Goal: Task Accomplishment & Management: Use online tool/utility

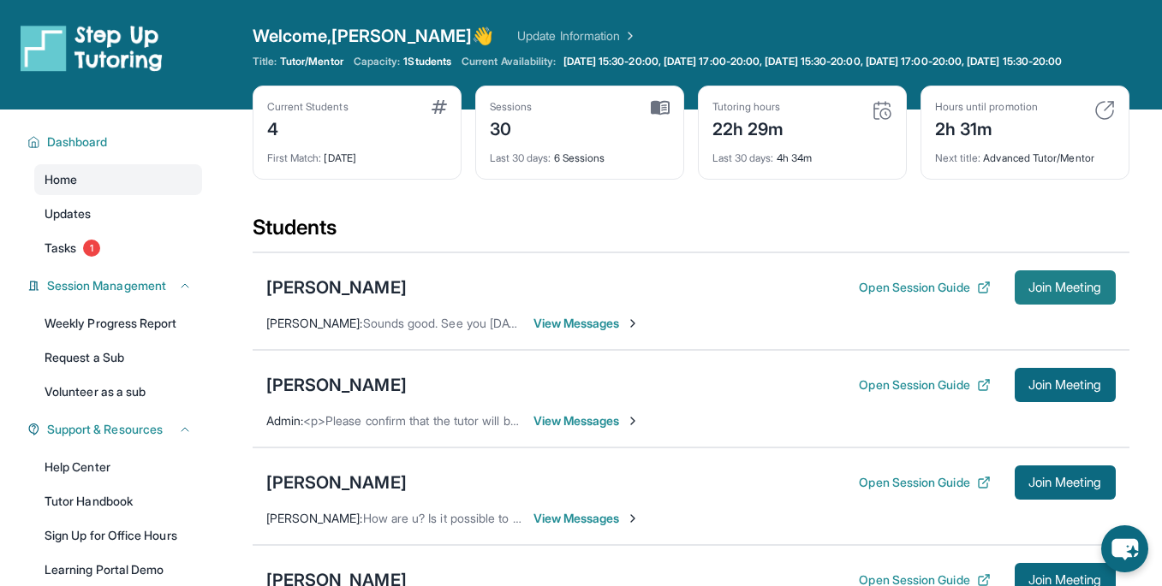
click at [1077, 293] on span "Join Meeting" at bounding box center [1065, 287] width 74 height 10
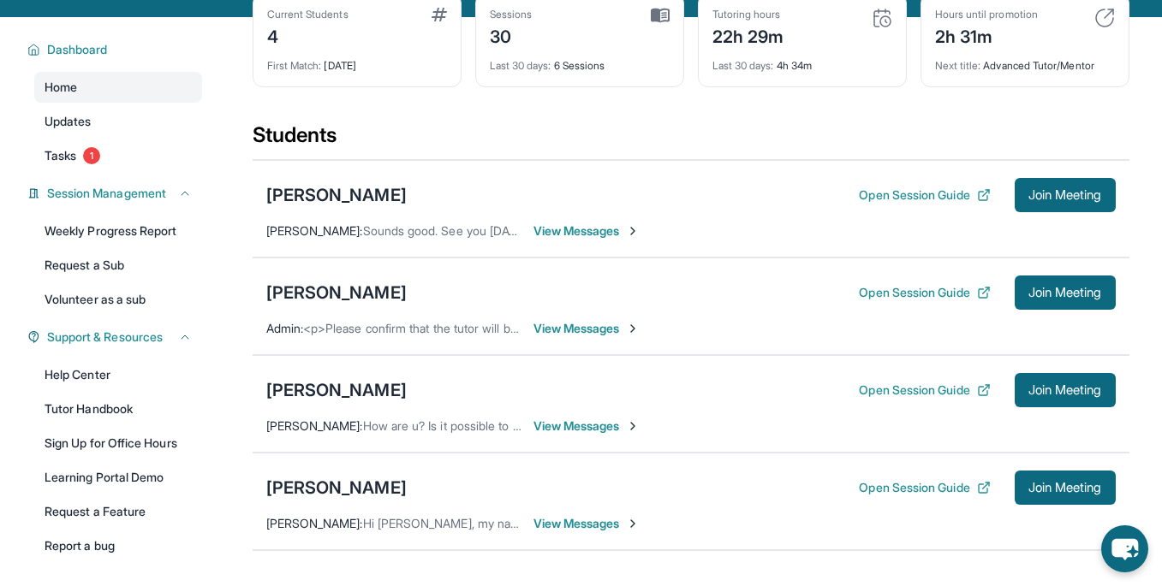
scroll to position [97, 0]
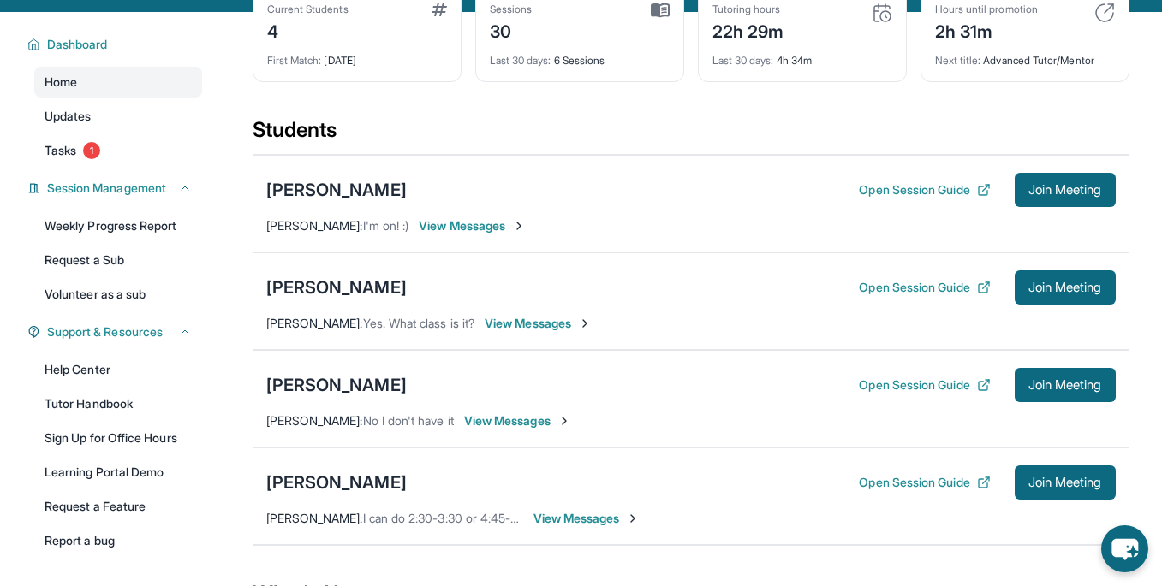
scroll to position [104, 0]
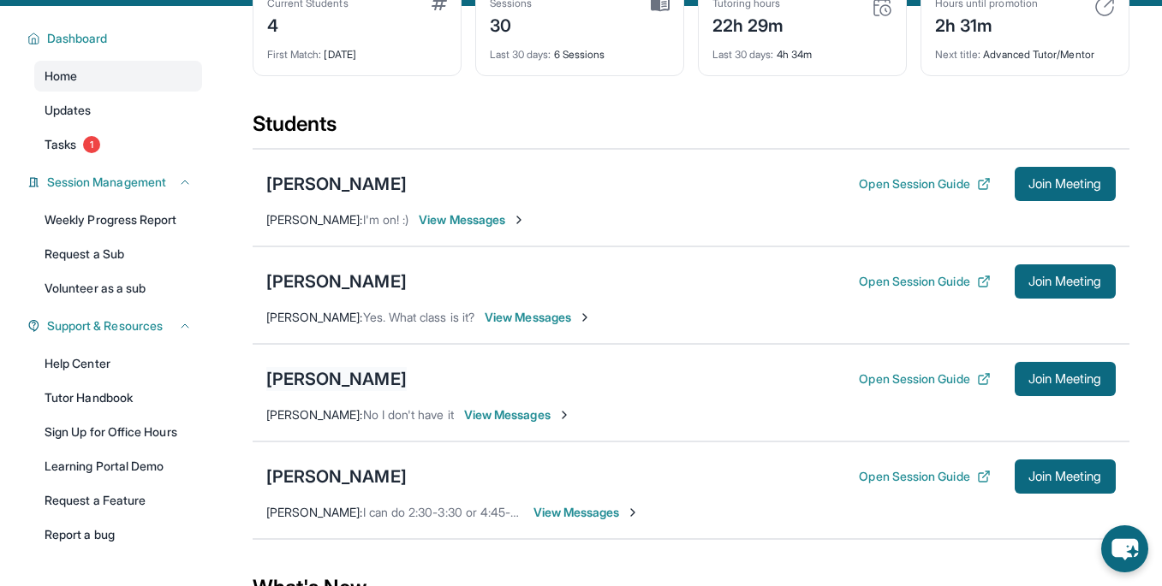
click at [306, 391] on div "[PERSON_NAME]" at bounding box center [336, 379] width 140 height 24
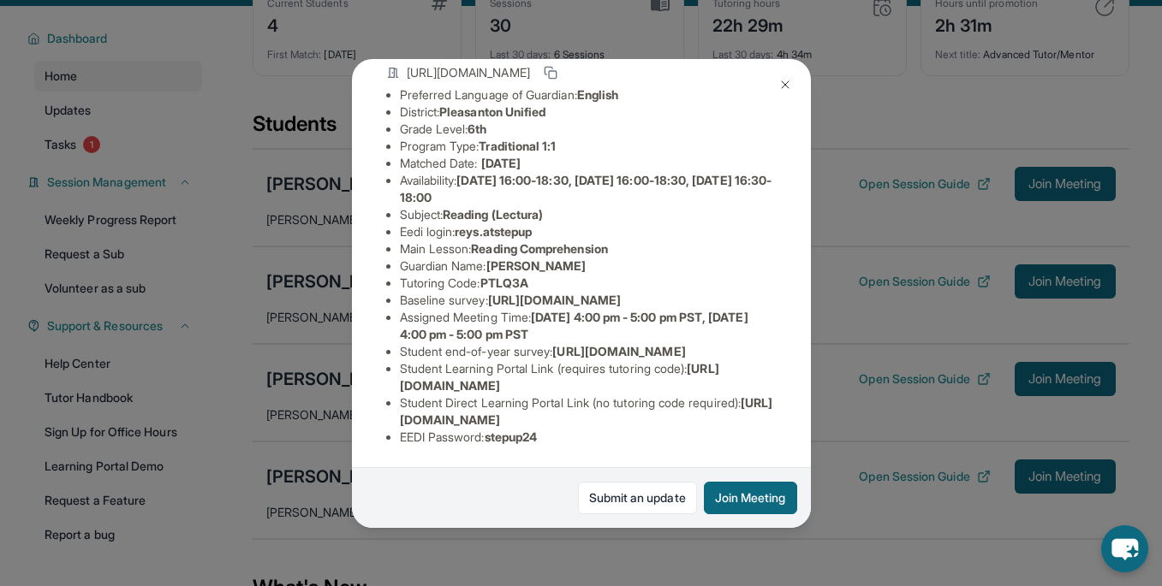
scroll to position [251, 0]
drag, startPoint x: 755, startPoint y: 419, endPoint x: 384, endPoint y: 403, distance: 371.0
click at [384, 403] on div "[PERSON_NAME] Guardian: [PERSON_NAME] Student Information [URL][DOMAIN_NAME] Pr…" at bounding box center [581, 293] width 459 height 469
copy li "Student Direct Learning Portal Link (no tutoring code required) : [URL][DOMAIN_…"
click at [779, 85] on img at bounding box center [785, 85] width 14 height 14
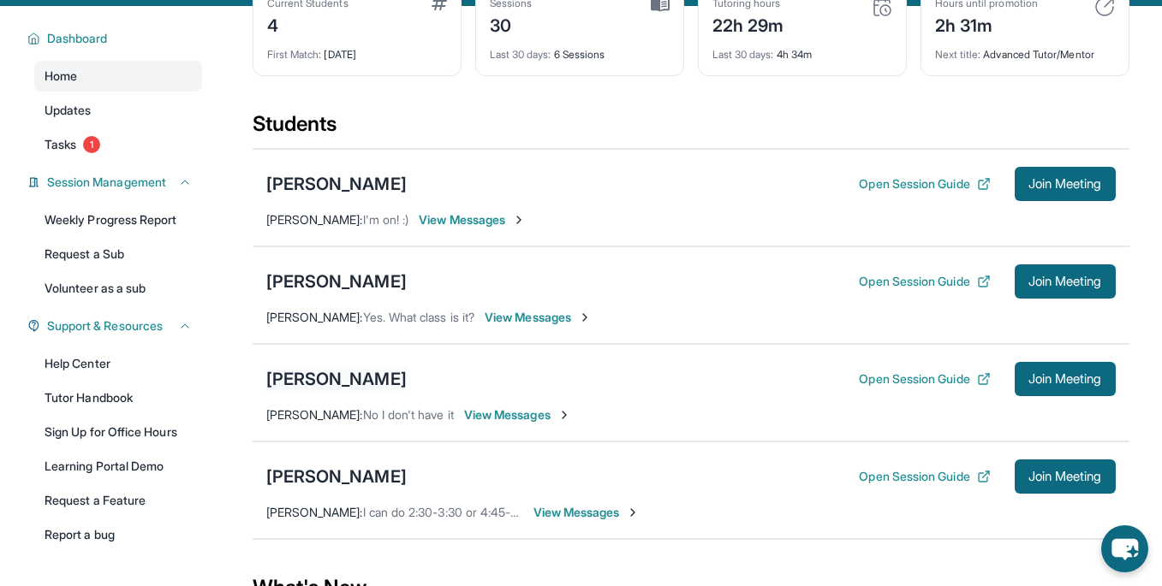
click at [312, 390] on div "[PERSON_NAME]" at bounding box center [336, 379] width 140 height 24
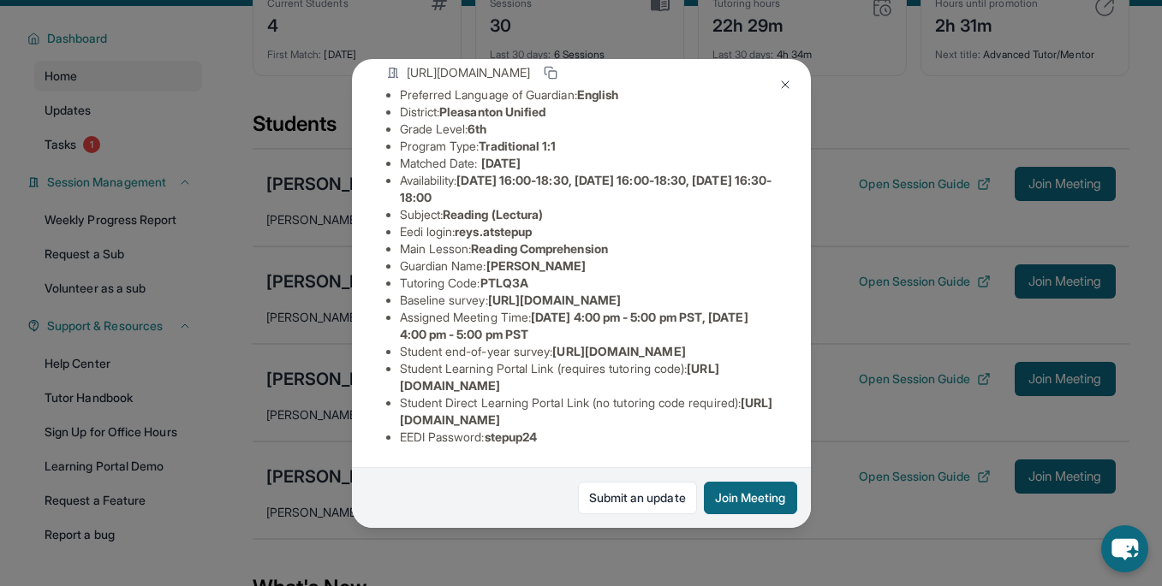
drag, startPoint x: 754, startPoint y: 419, endPoint x: 393, endPoint y: 408, distance: 361.4
click at [393, 408] on ul "Preferred Language of Guardian: English District: Pleasanton Unified Grade Leve…" at bounding box center [581, 266] width 390 height 360
copy li "Student Direct Learning Portal Link (no tutoring code required) : [URL][DOMAIN_…"
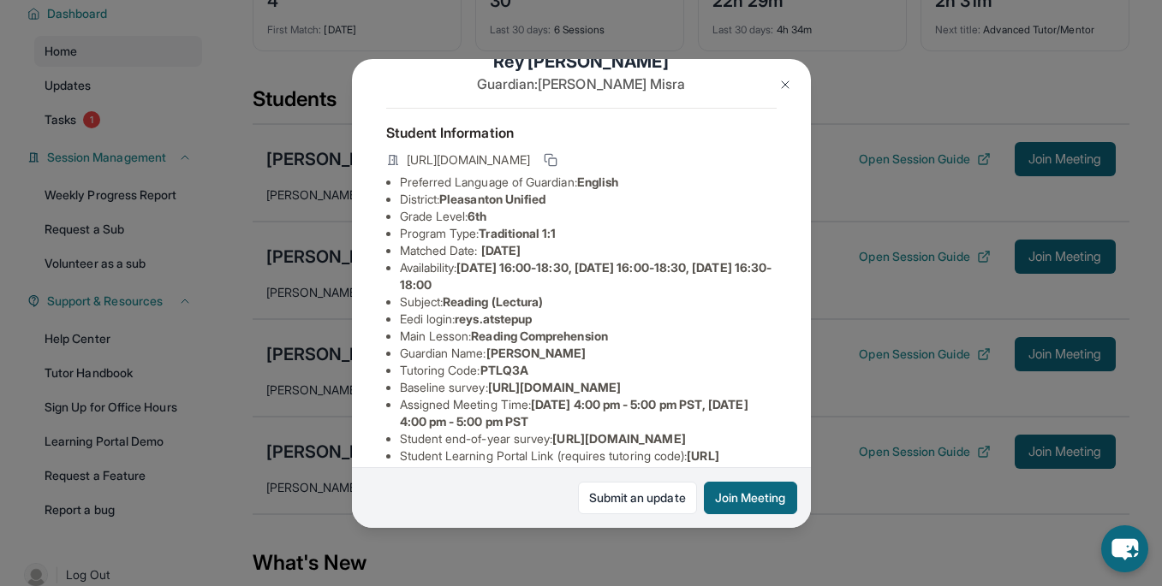
scroll to position [26, 0]
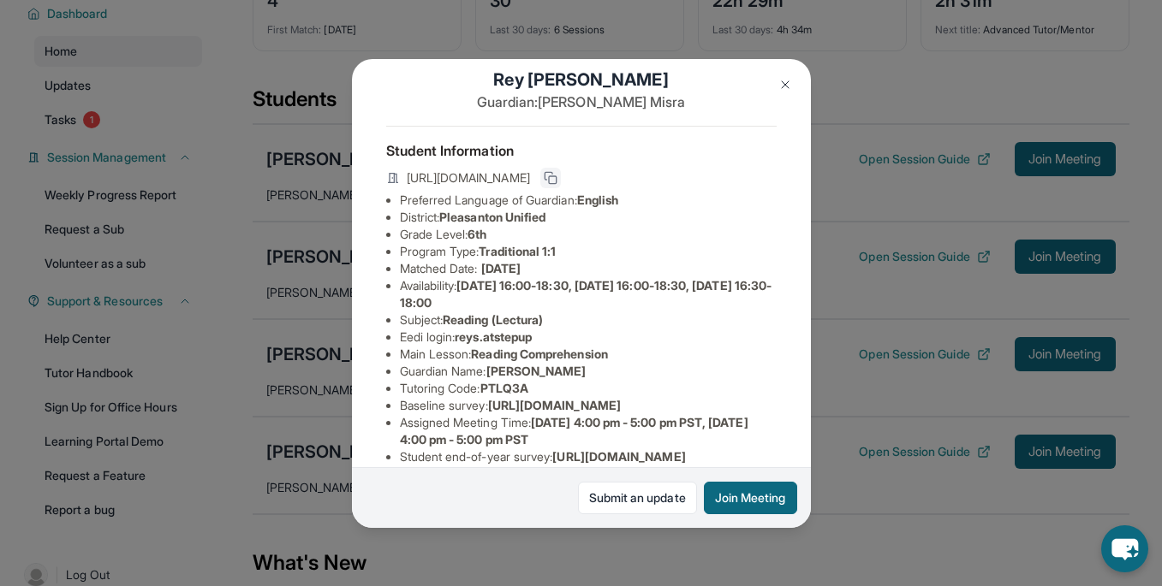
click at [552, 174] on icon at bounding box center [548, 176] width 8 height 8
click at [557, 178] on icon at bounding box center [551, 178] width 14 height 14
click at [786, 80] on img at bounding box center [785, 85] width 14 height 14
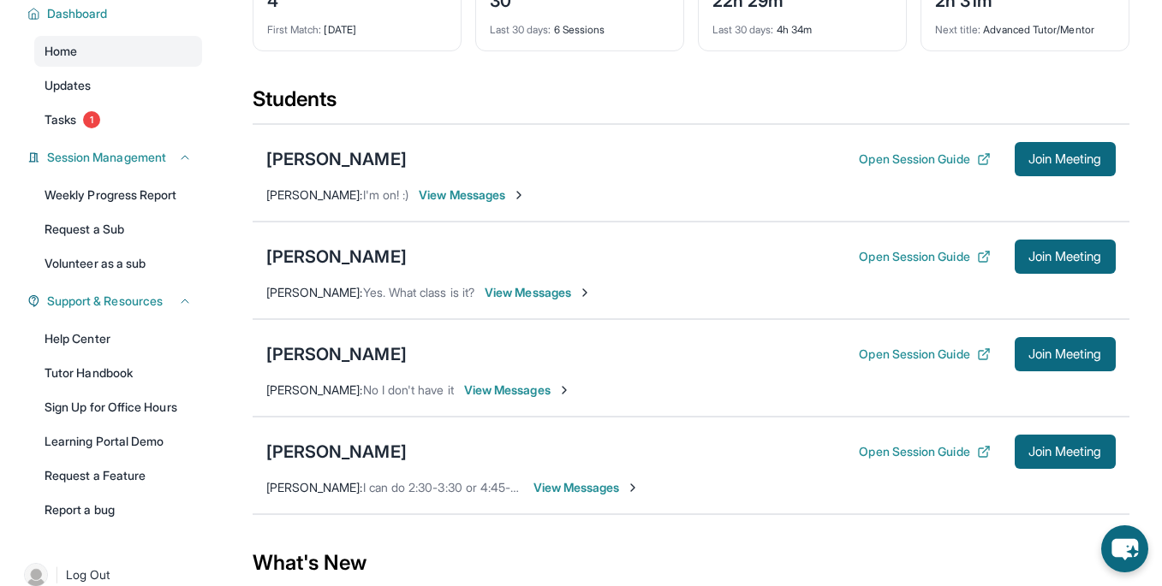
click at [487, 399] on span "View Messages" at bounding box center [517, 390] width 107 height 17
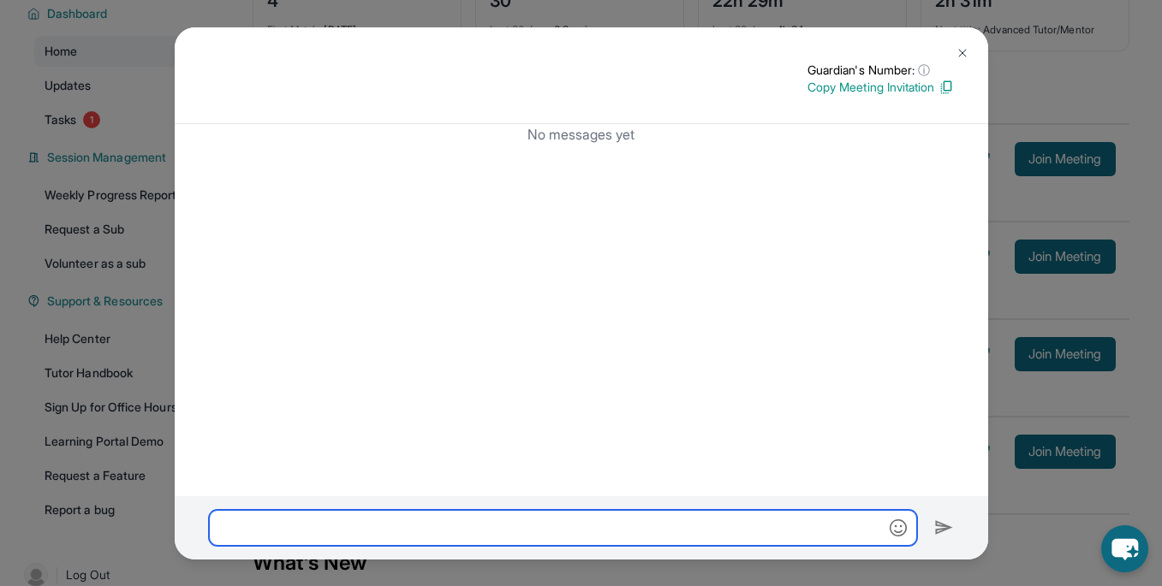
click at [438, 531] on input "text" at bounding box center [563, 528] width 708 height 36
paste input "**********"
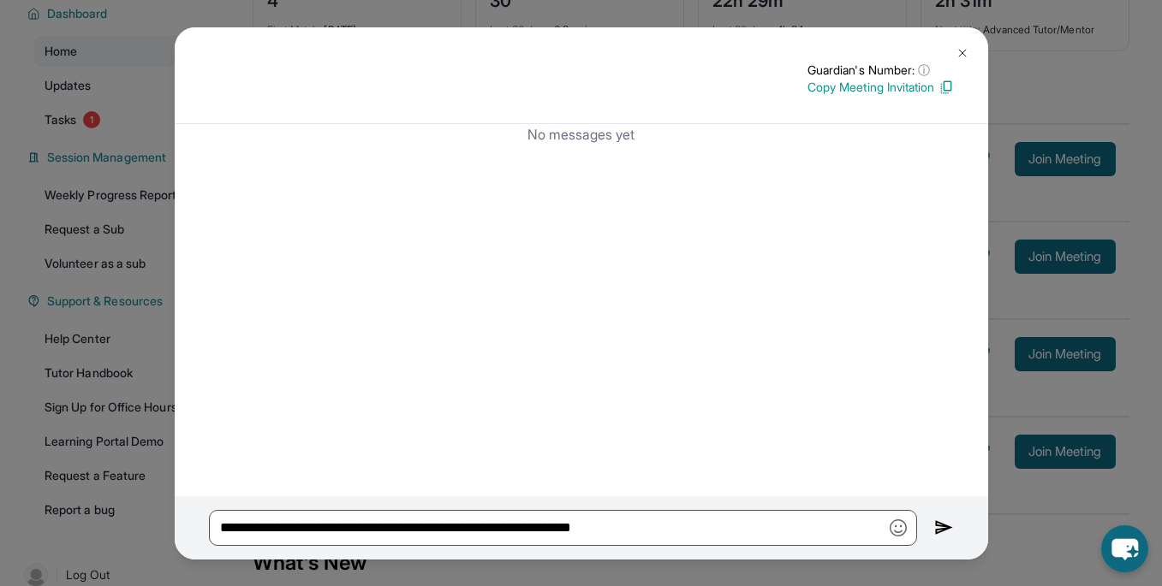
click at [925, 86] on p "Copy Meeting Invitation" at bounding box center [880, 87] width 146 height 17
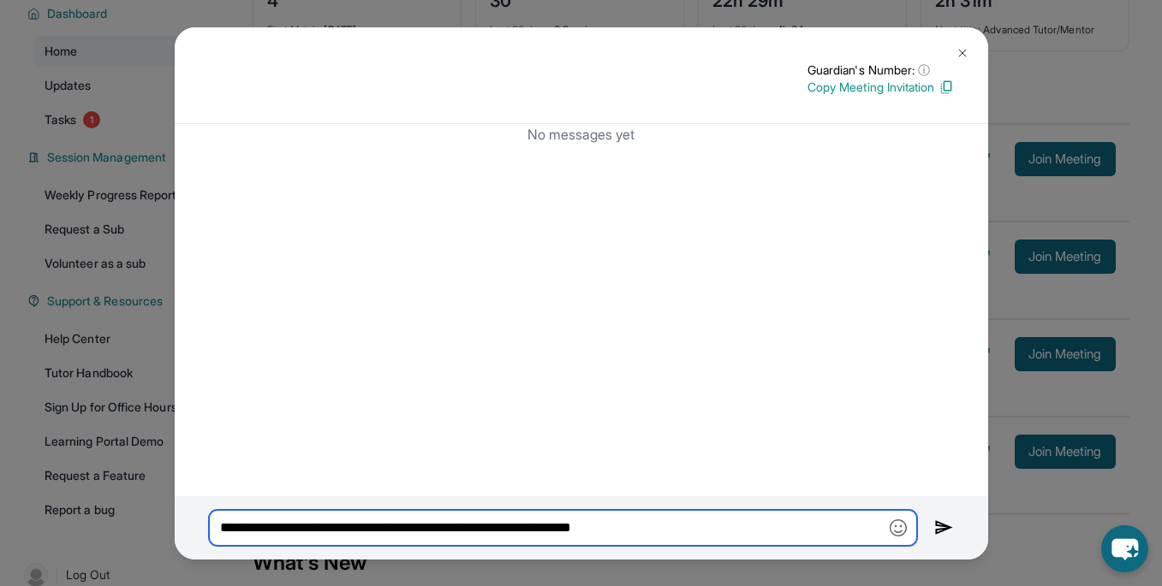
click at [719, 523] on input "**********" at bounding box center [563, 528] width 708 height 36
paste input "text"
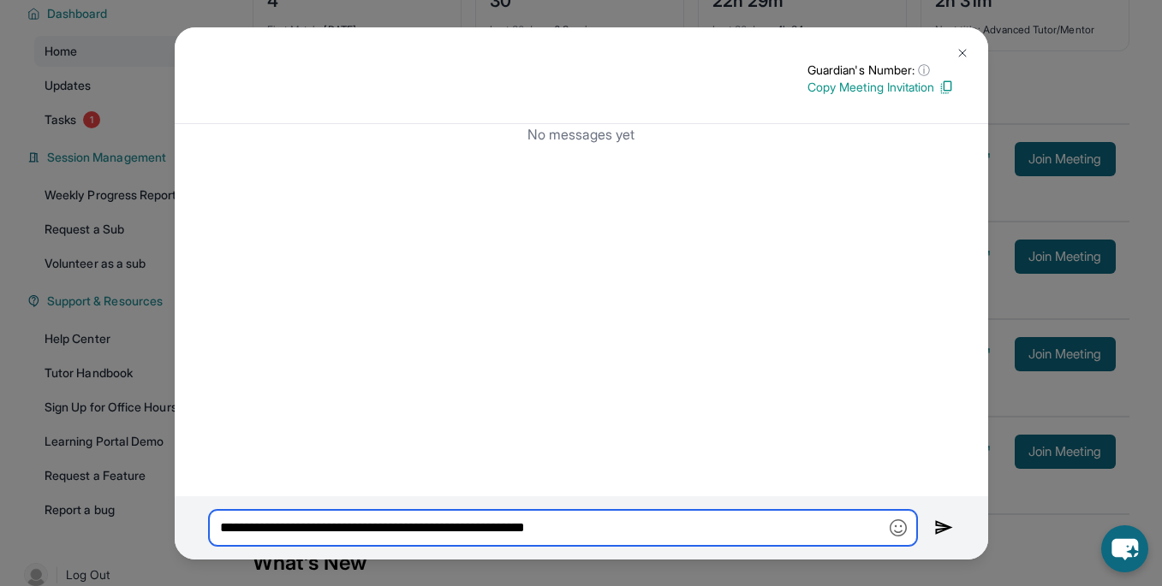
click at [867, 527] on input "**********" at bounding box center [563, 528] width 708 height 36
type input "**********"
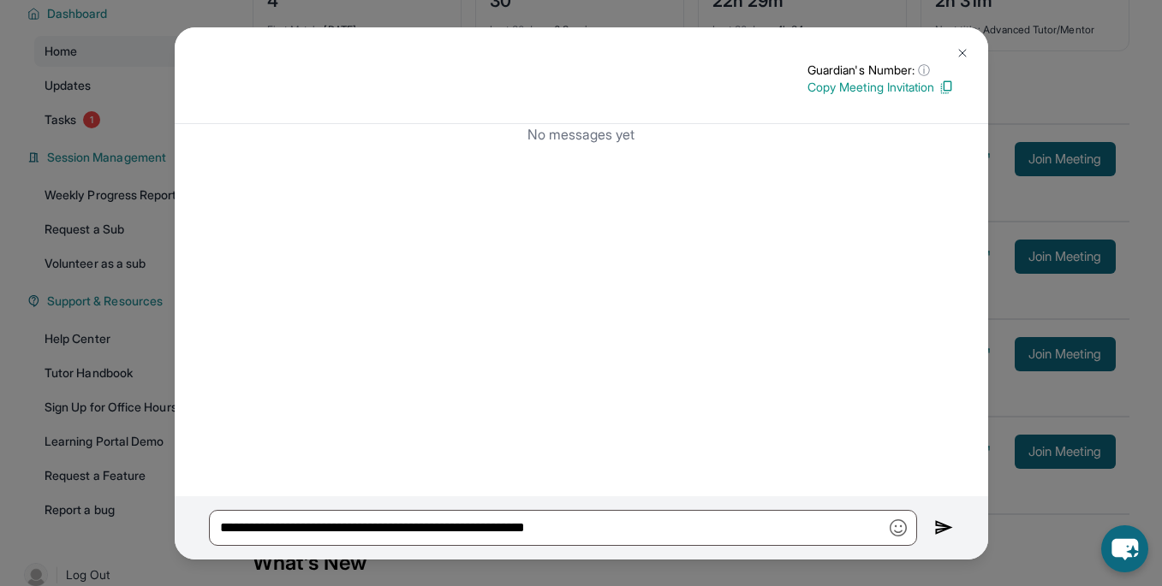
click at [963, 49] on img at bounding box center [962, 53] width 14 height 14
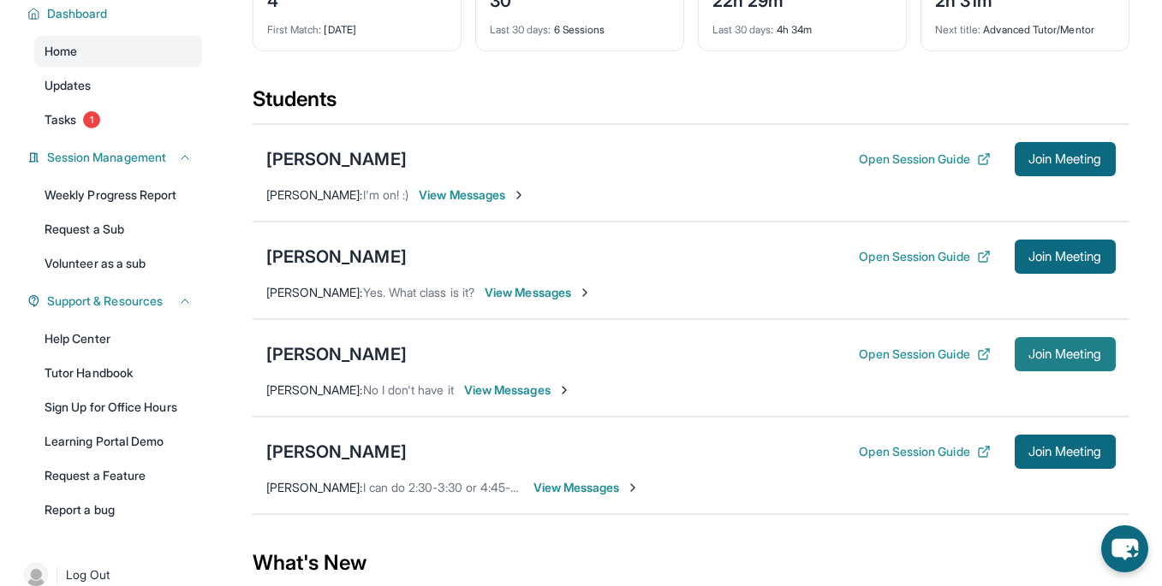
click at [1055, 356] on button "Join Meeting" at bounding box center [1064, 354] width 101 height 34
click at [953, 363] on button "Open Session Guide" at bounding box center [924, 354] width 131 height 17
click at [502, 399] on span "View Messages" at bounding box center [517, 390] width 107 height 17
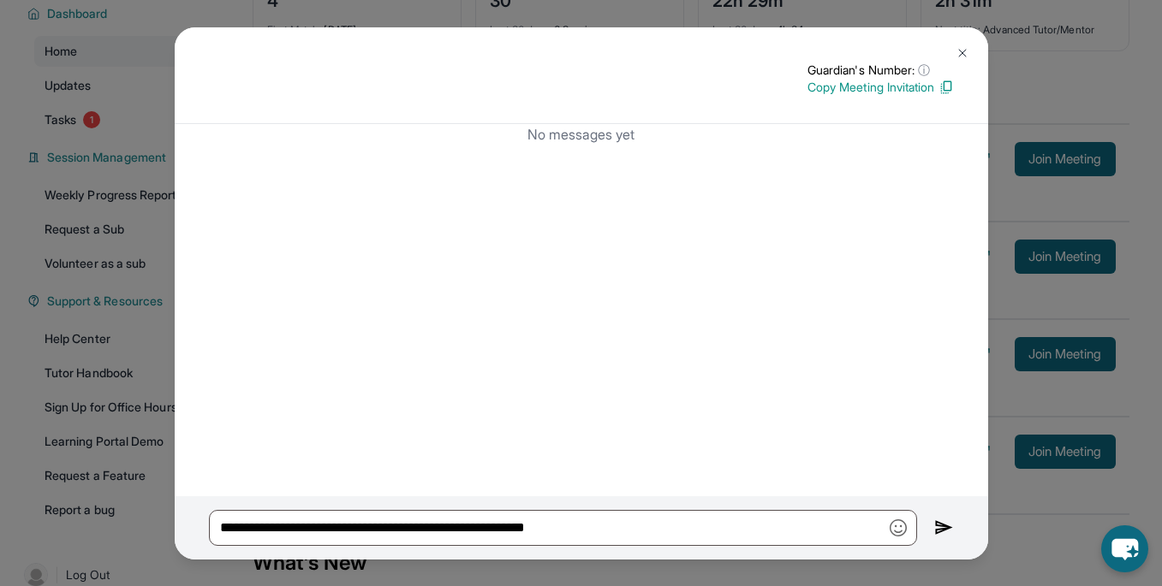
click at [943, 87] on img at bounding box center [945, 87] width 15 height 15
click at [951, 57] on button at bounding box center [962, 53] width 34 height 34
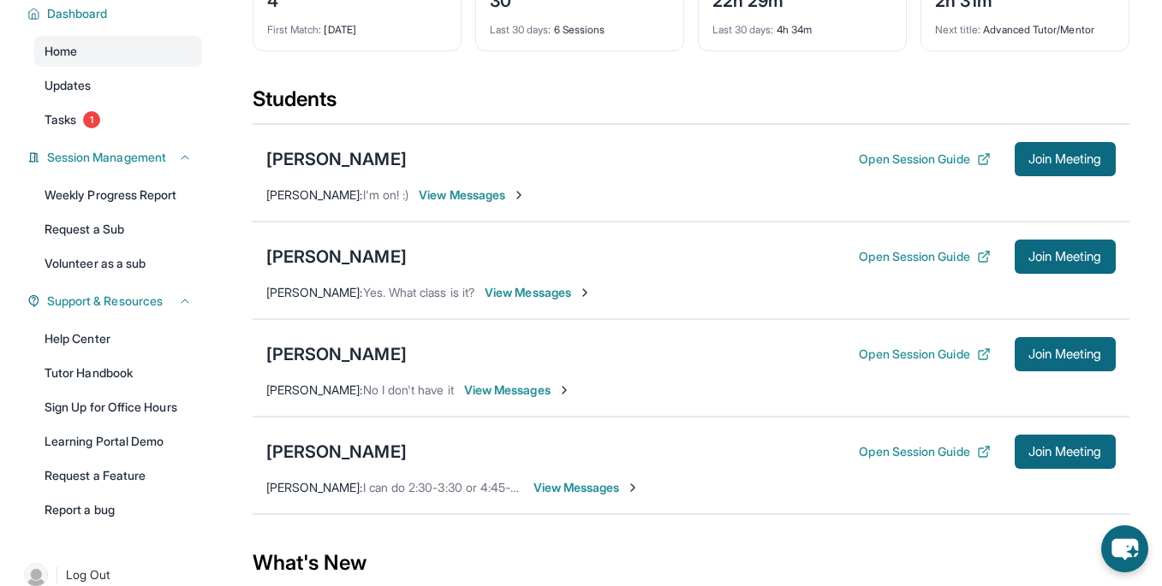
click at [497, 399] on span "View Messages" at bounding box center [517, 390] width 107 height 17
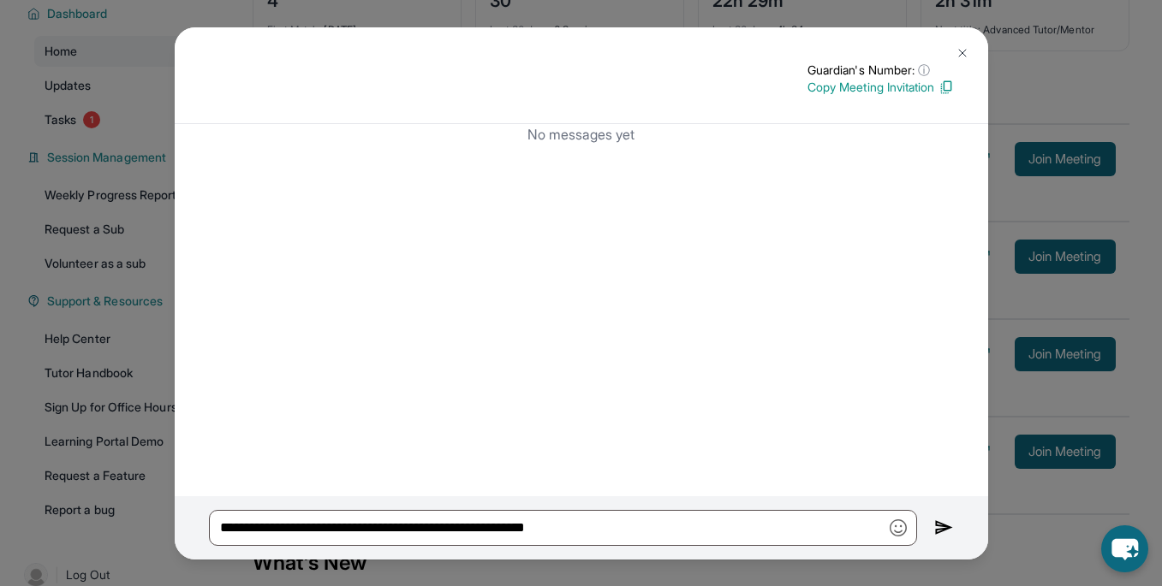
click at [966, 55] on img at bounding box center [962, 53] width 14 height 14
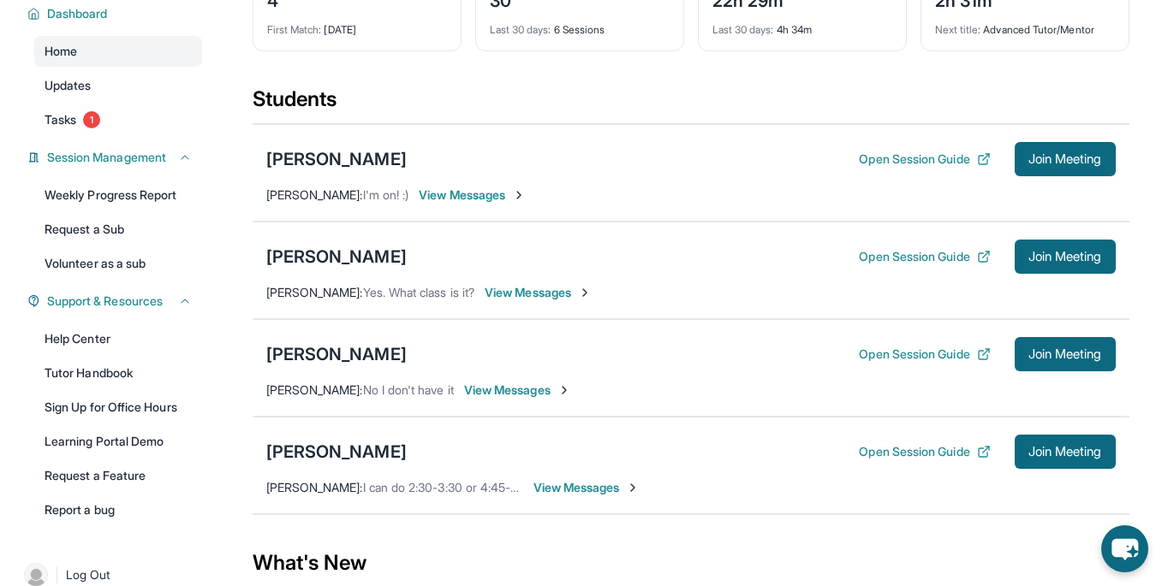
click at [986, 372] on div "Open Session Guide Join Meeting" at bounding box center [987, 354] width 256 height 34
click at [977, 361] on icon at bounding box center [984, 355] width 14 height 14
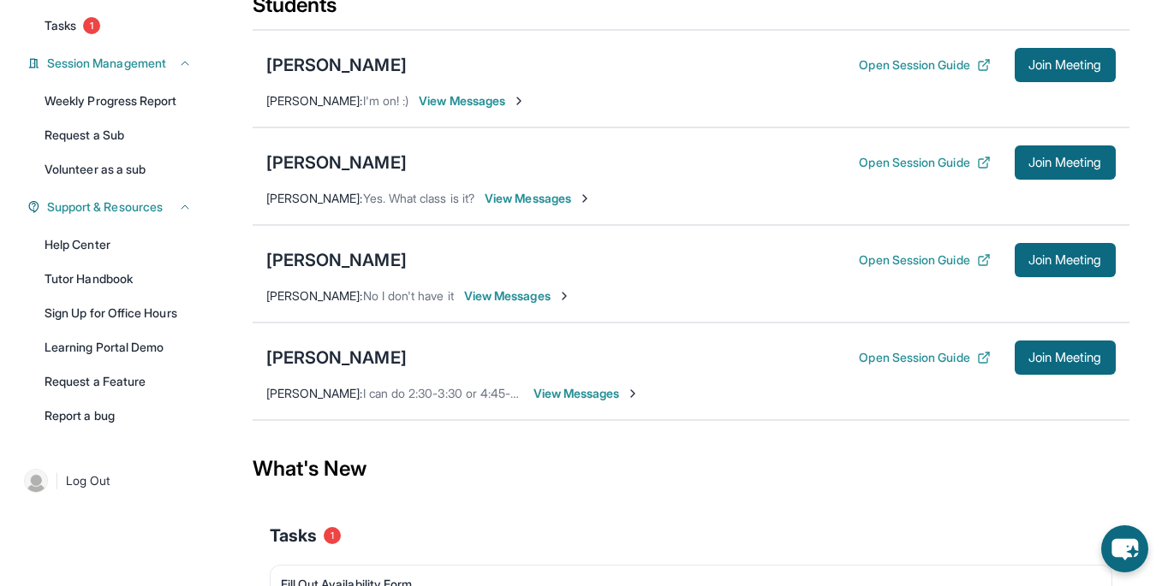
scroll to position [211, 0]
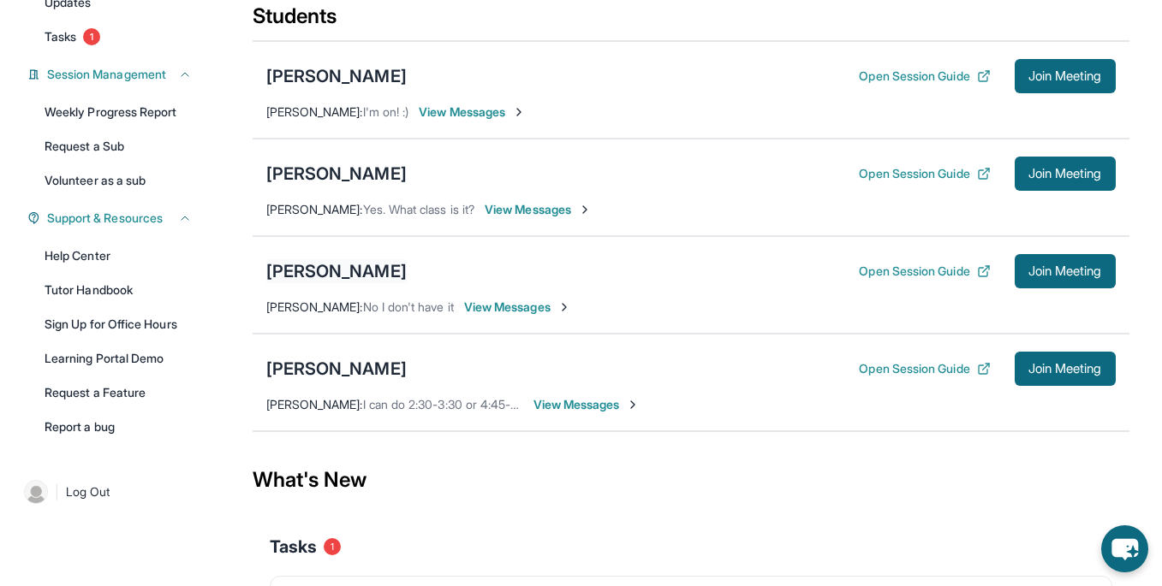
click at [281, 283] on div "[PERSON_NAME]" at bounding box center [336, 271] width 140 height 24
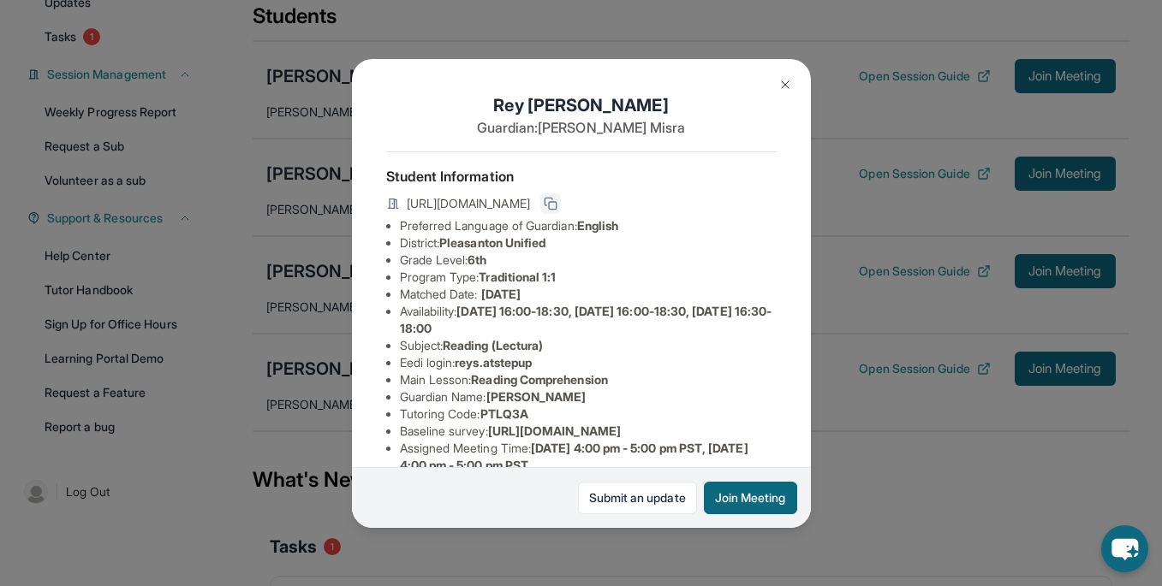
click at [556, 202] on rect at bounding box center [553, 206] width 8 height 8
click at [777, 76] on button at bounding box center [785, 85] width 34 height 34
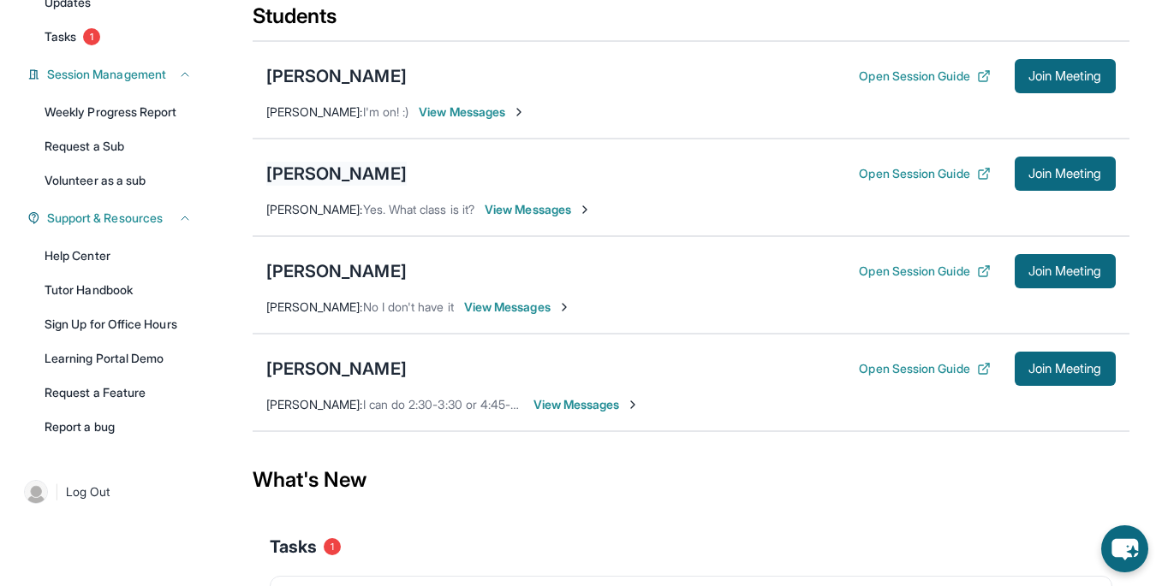
click at [360, 184] on div "[PERSON_NAME]" at bounding box center [336, 174] width 140 height 24
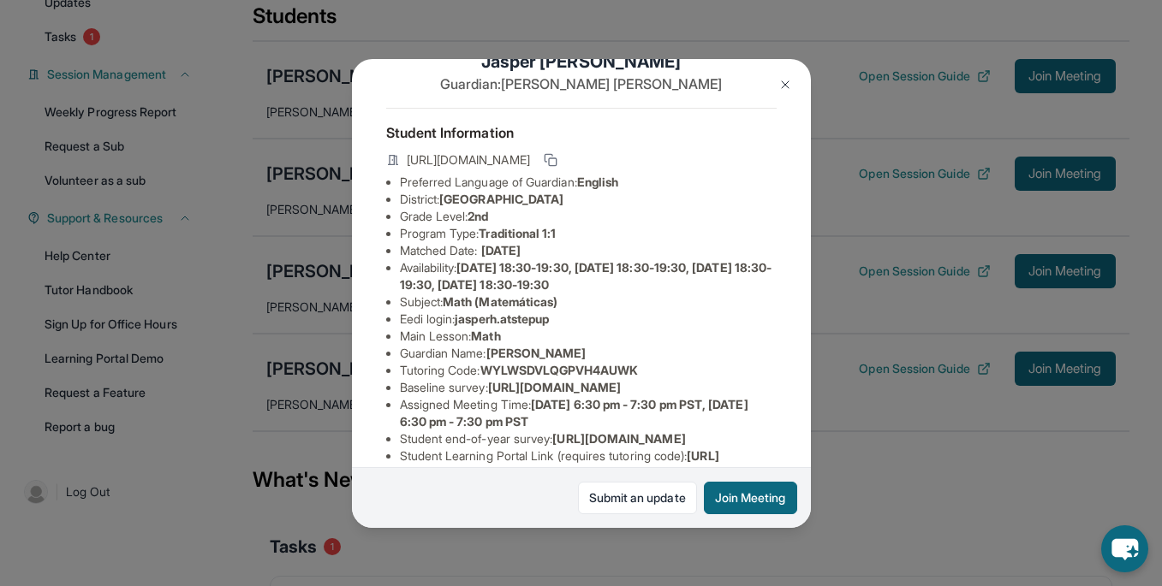
scroll to position [52, 0]
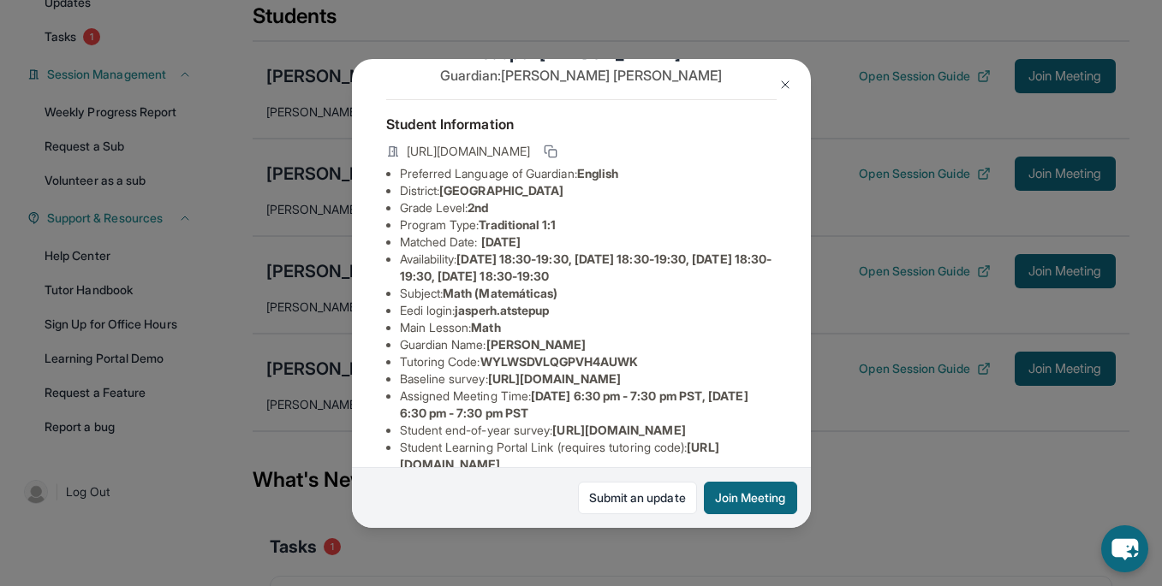
click at [790, 86] on img at bounding box center [785, 85] width 14 height 14
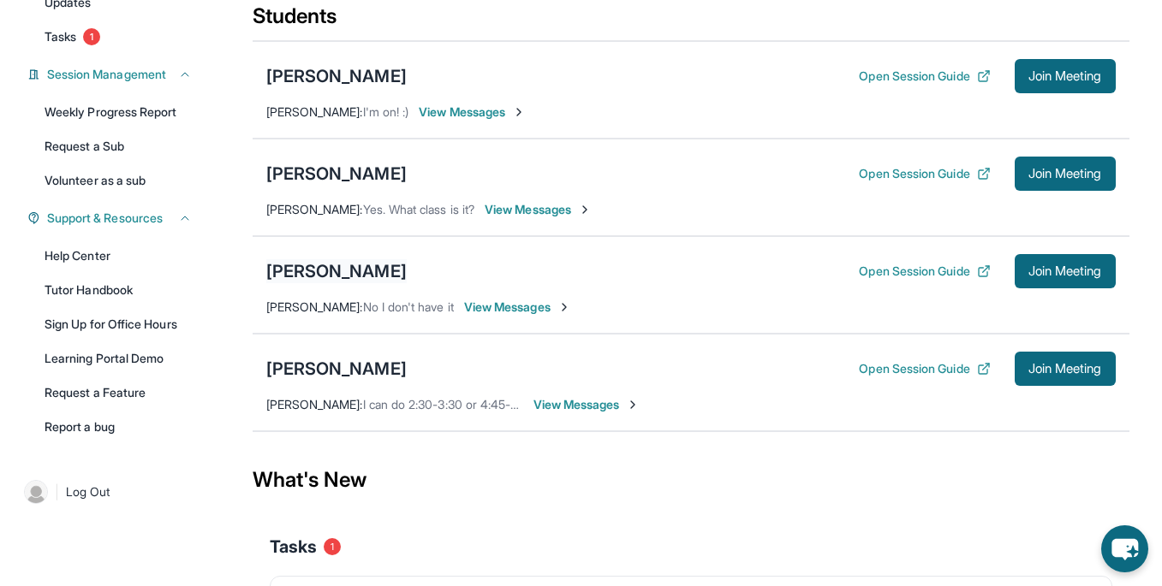
click at [326, 283] on div "[PERSON_NAME]" at bounding box center [336, 271] width 140 height 24
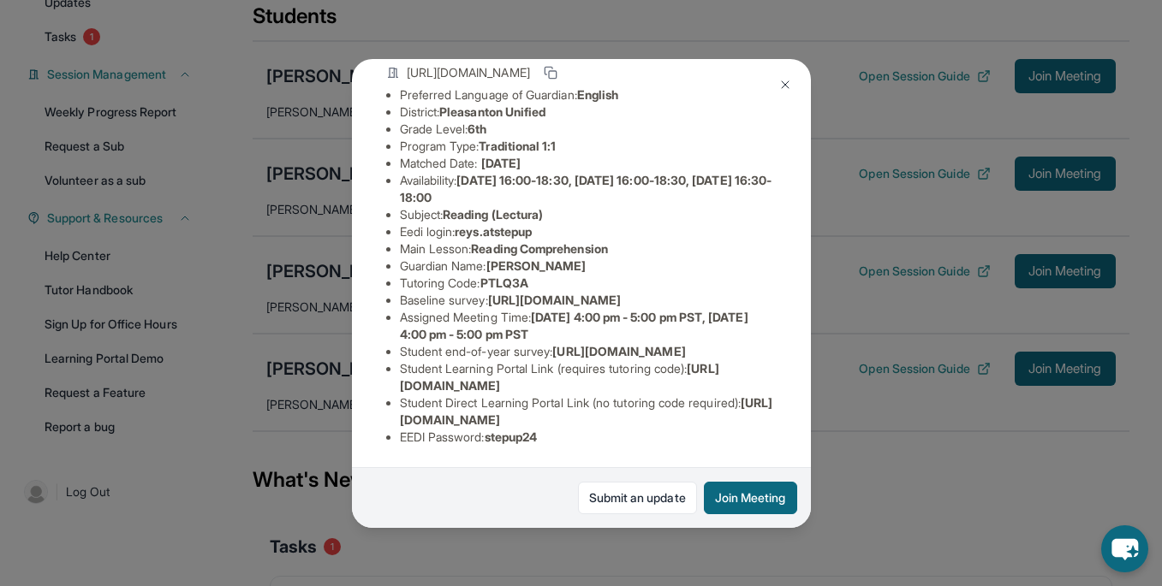
scroll to position [251, 0]
click at [788, 78] on img at bounding box center [785, 85] width 14 height 14
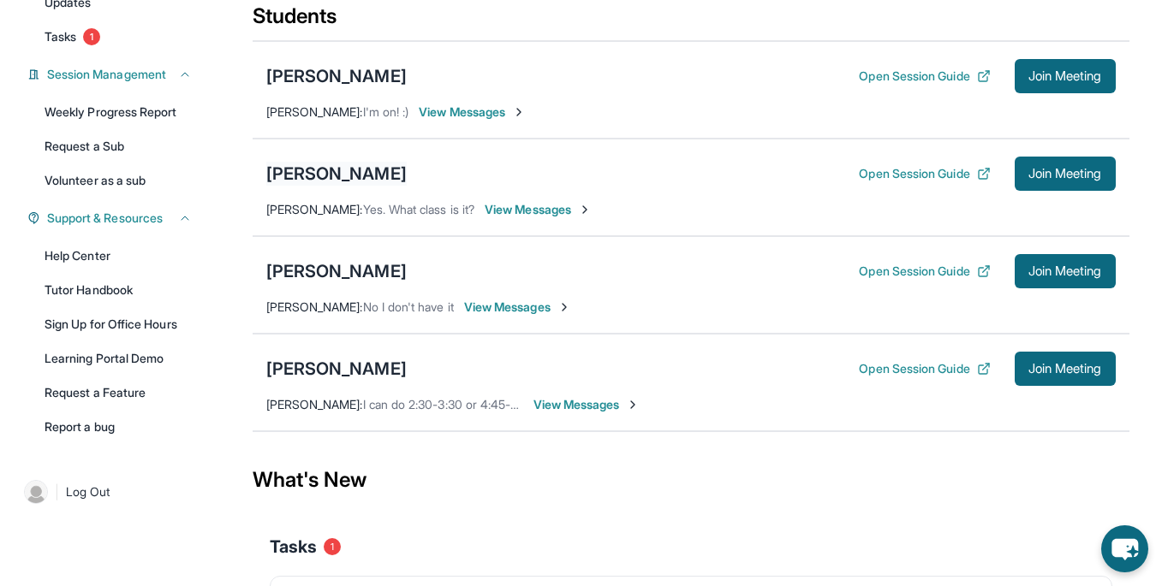
click at [340, 186] on div "[PERSON_NAME]" at bounding box center [336, 174] width 140 height 24
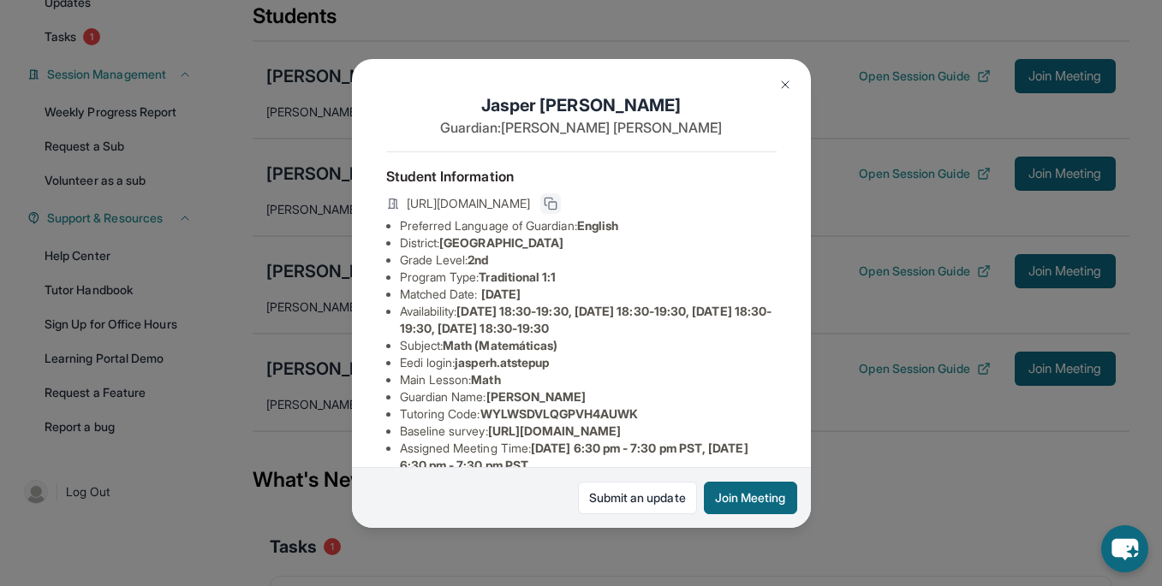
click at [552, 199] on icon at bounding box center [548, 202] width 8 height 8
click at [770, 80] on button at bounding box center [785, 85] width 34 height 34
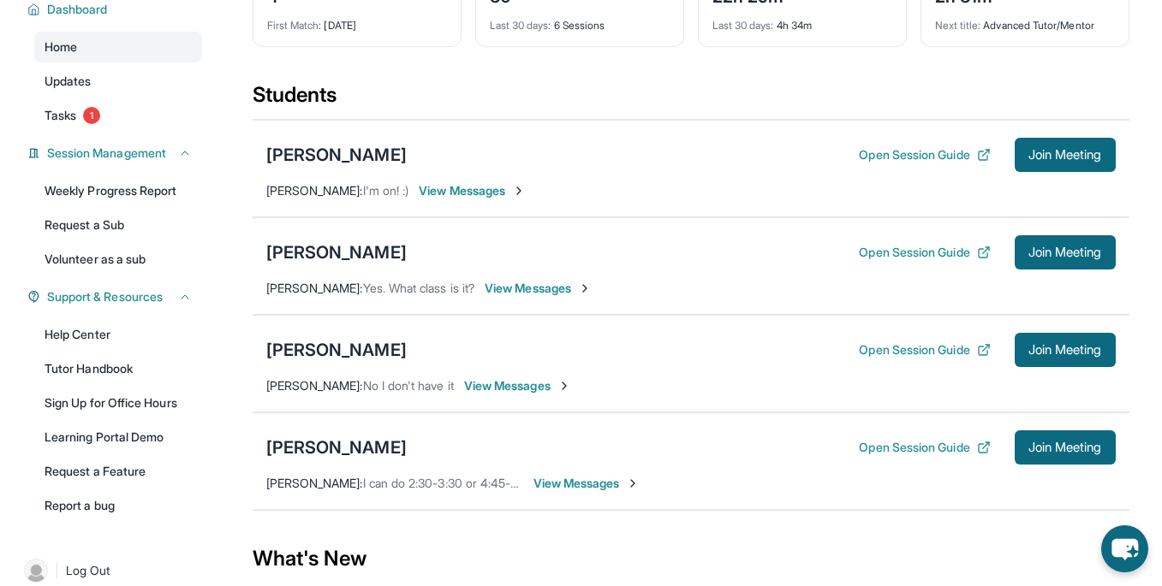
scroll to position [0, 0]
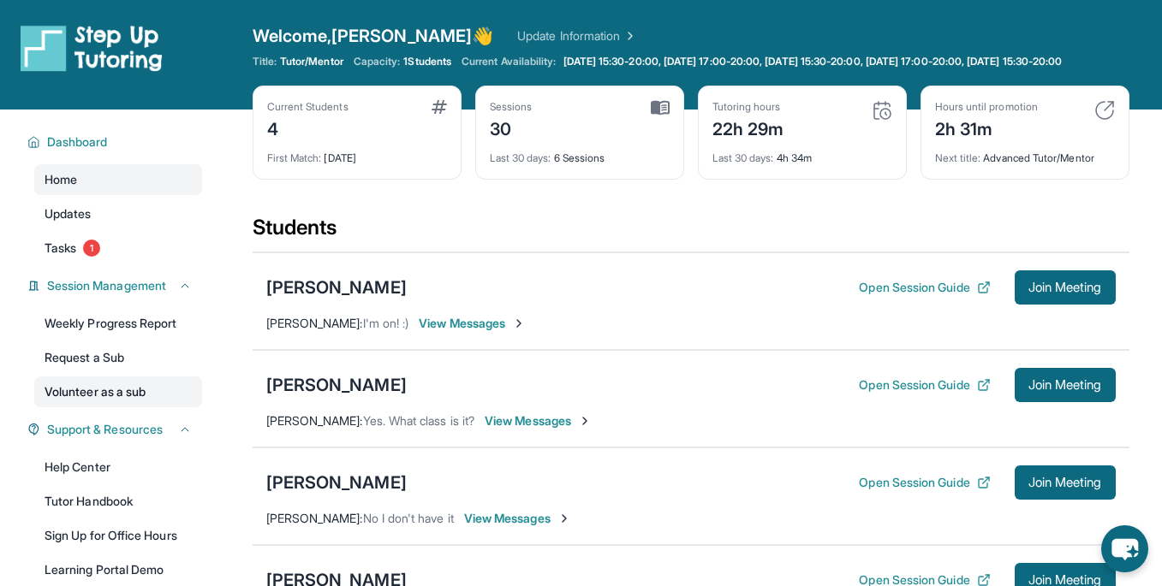
click at [116, 407] on link "Volunteer as a sub" at bounding box center [118, 392] width 168 height 31
